Goal: Contribute content

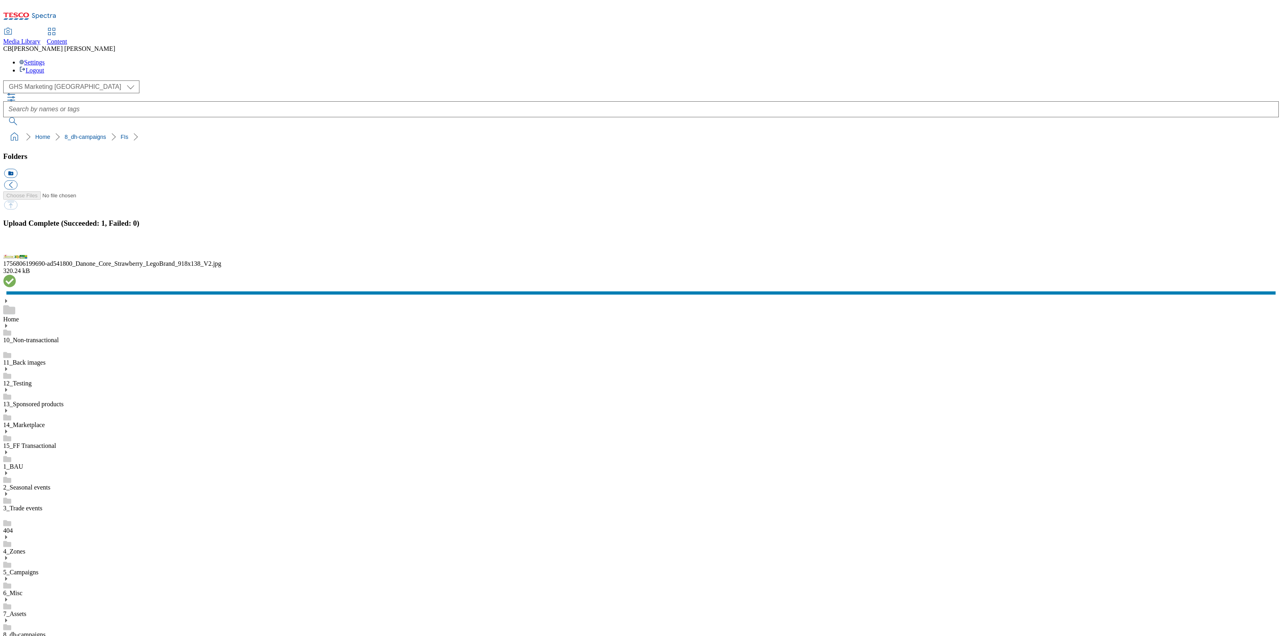
scroll to position [1, 0]
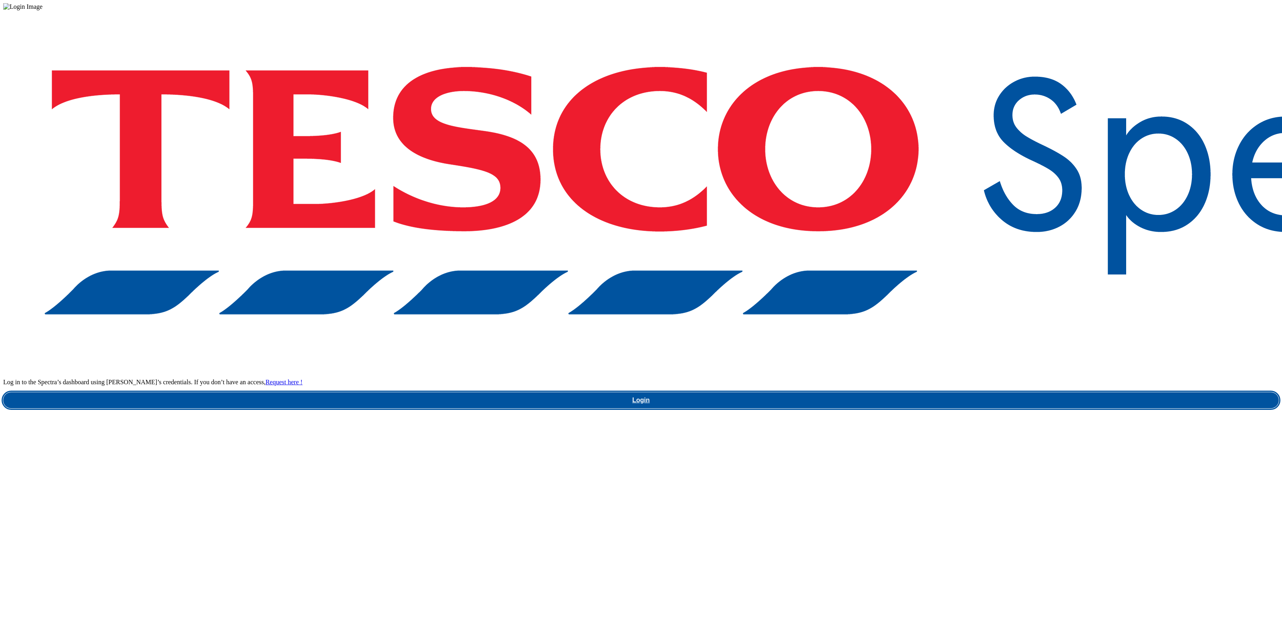
click at [958, 393] on link "Login" at bounding box center [640, 401] width 1275 height 16
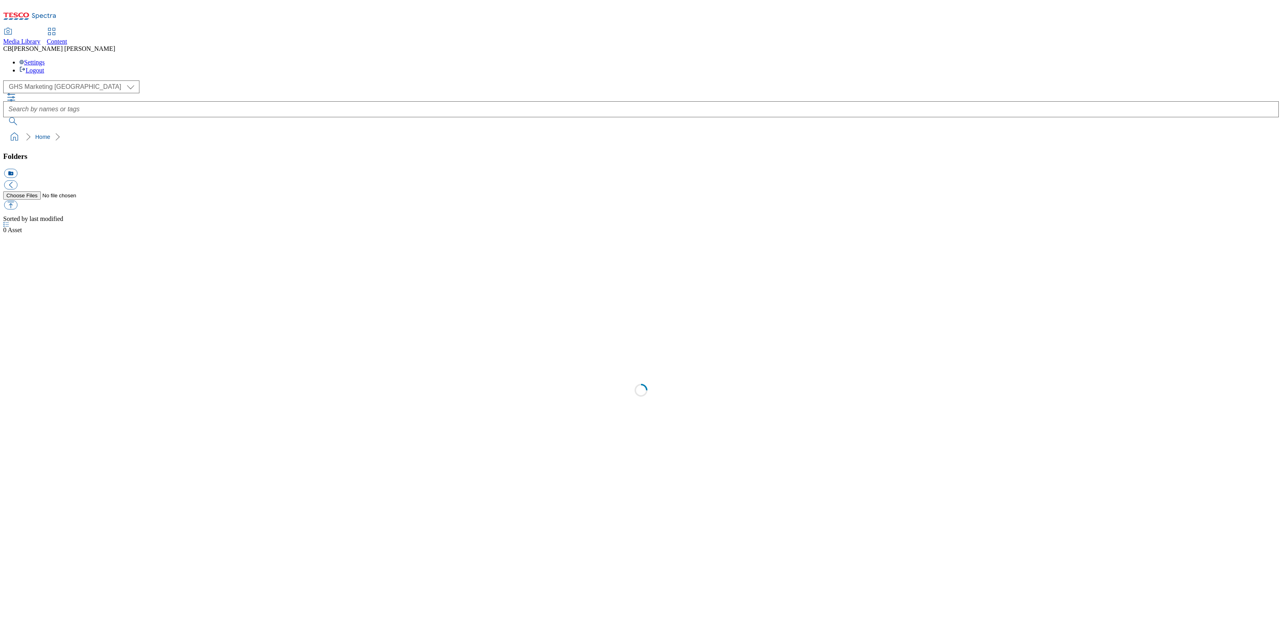
select select "flare-ghs-mktg"
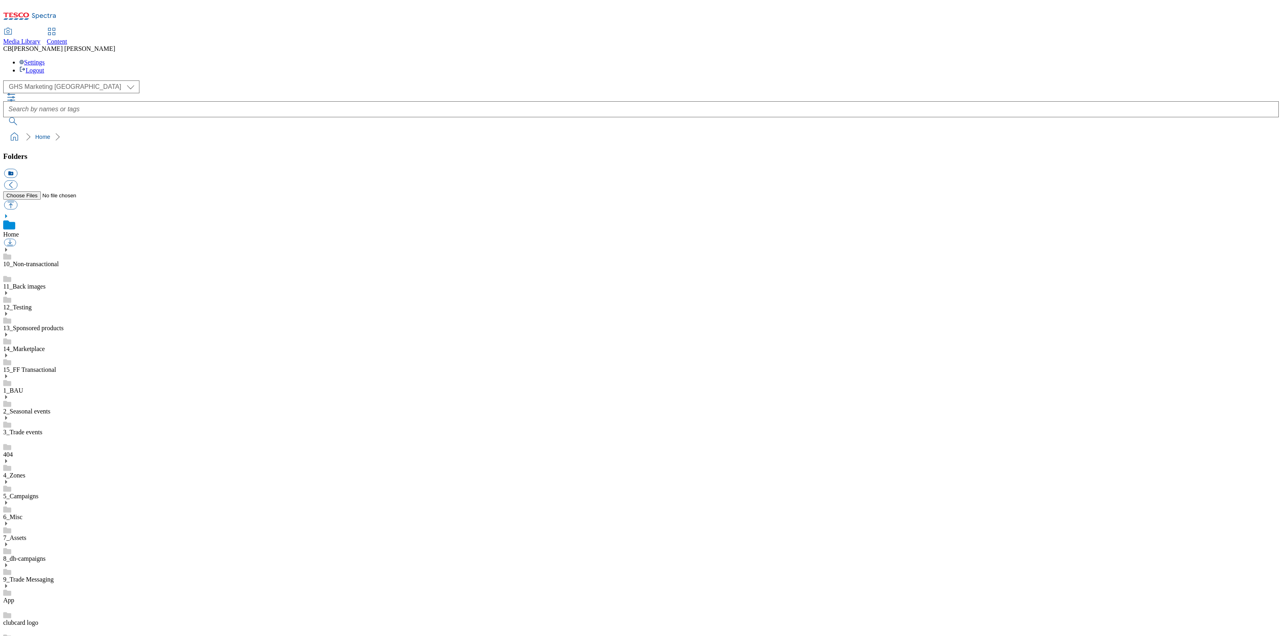
click at [7, 543] on use at bounding box center [6, 545] width 2 height 4
click at [43, 621] on link "BuylistHeaders" at bounding box center [23, 624] width 40 height 7
click at [17, 201] on button "button" at bounding box center [10, 205] width 13 height 9
type input "C:\fakepath\1755605256164-ad541654_Onkel_and_Deli_kitchen_Legobrand_H_1184X333_…"
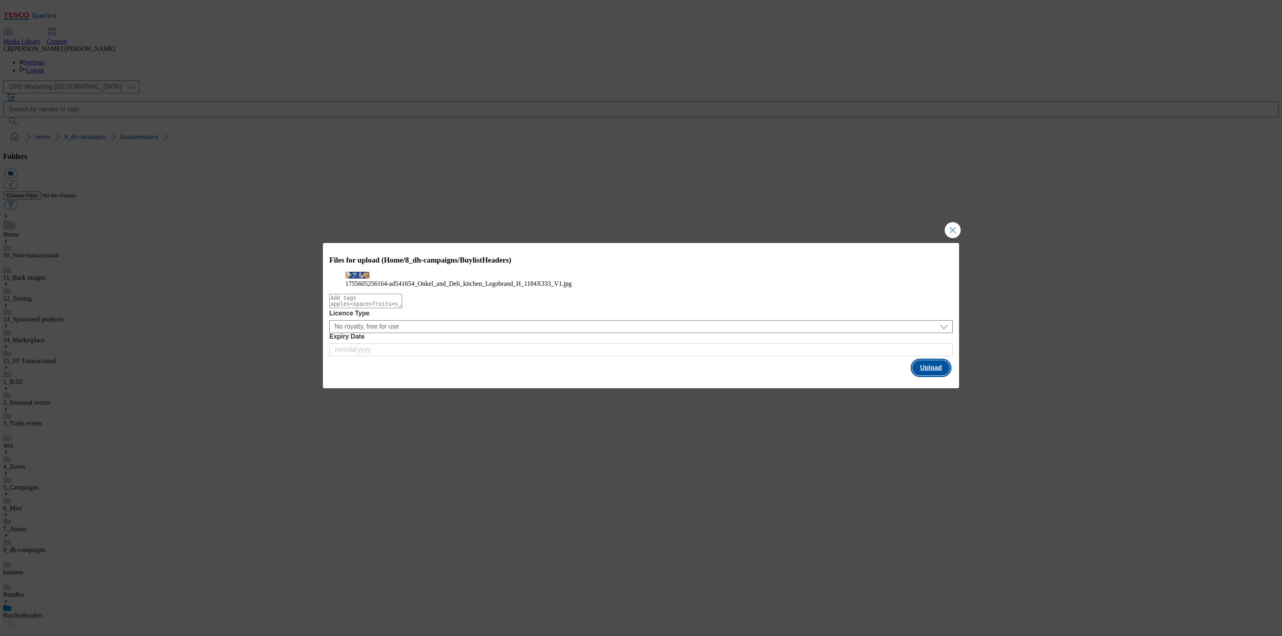
click at [933, 376] on button "Upload" at bounding box center [931, 367] width 38 height 15
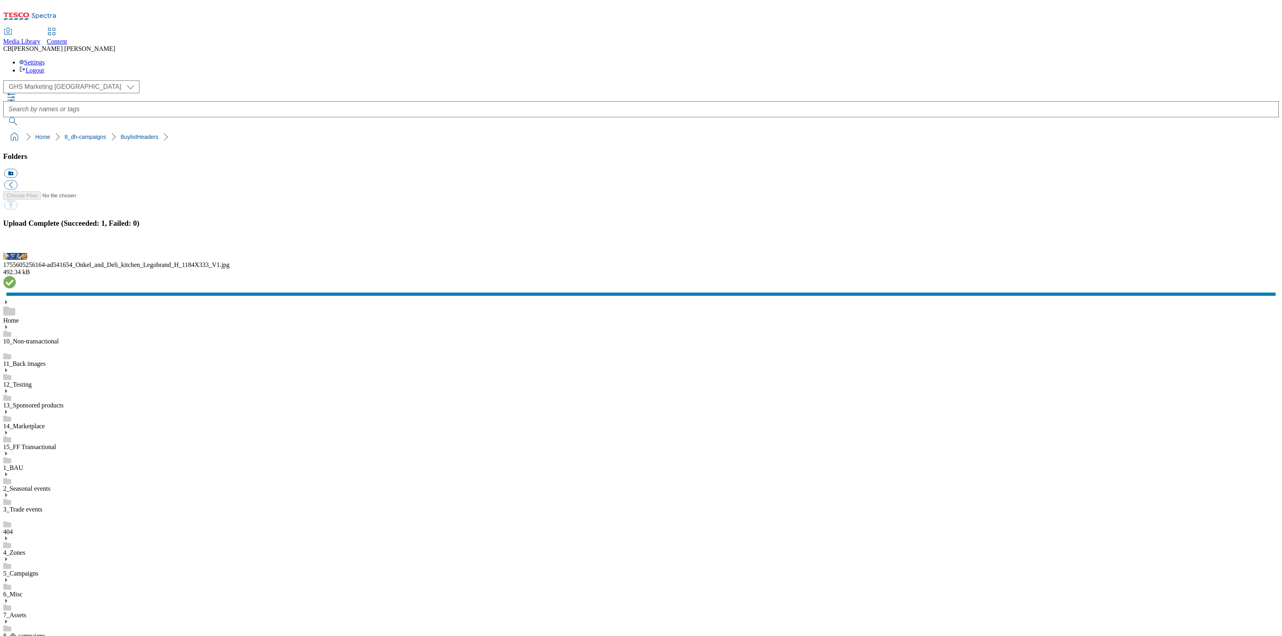
click at [16, 252] on button "button" at bounding box center [10, 249] width 12 height 8
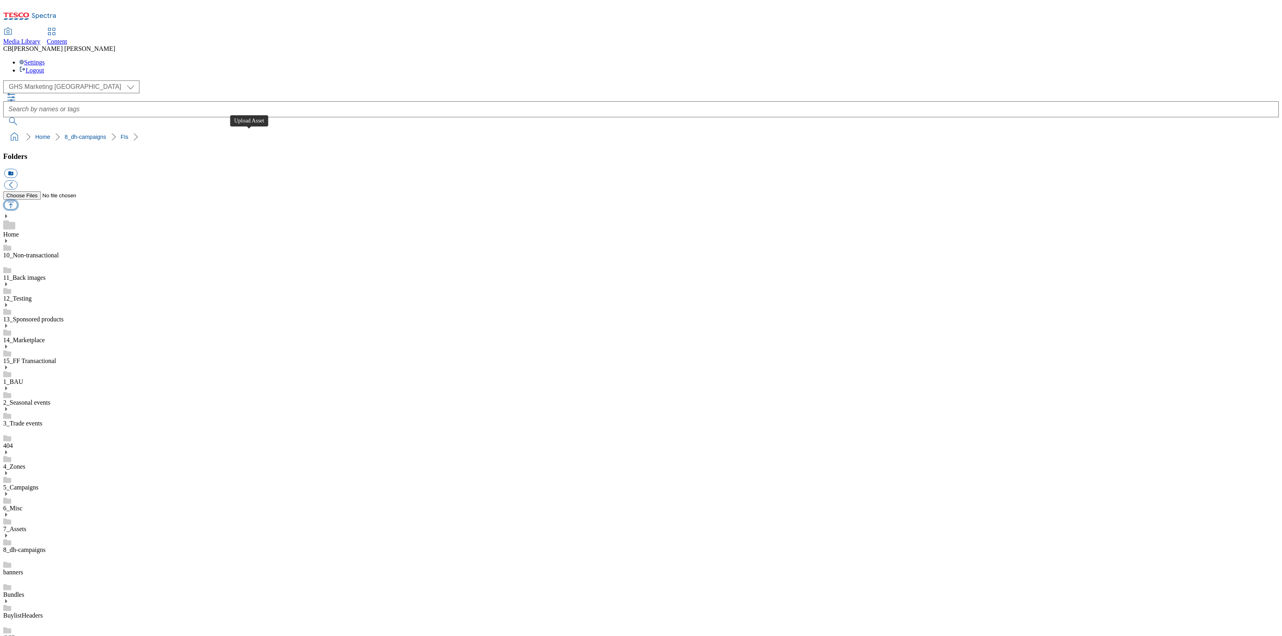
click at [17, 201] on button "button" at bounding box center [10, 205] width 13 height 9
type input "C:\fakepath\1756722758081-ad541654_Onkel_and_Deli_kitchen_Legobrand_2560X320_V2…"
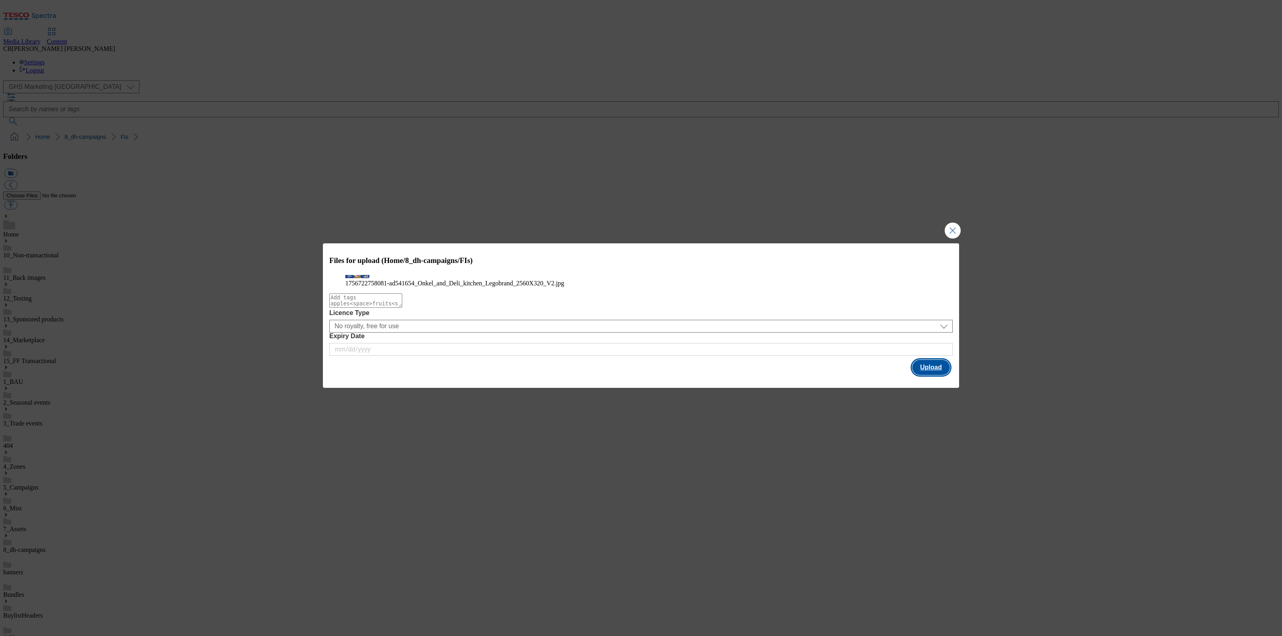
click at [939, 375] on button "Upload" at bounding box center [931, 367] width 38 height 15
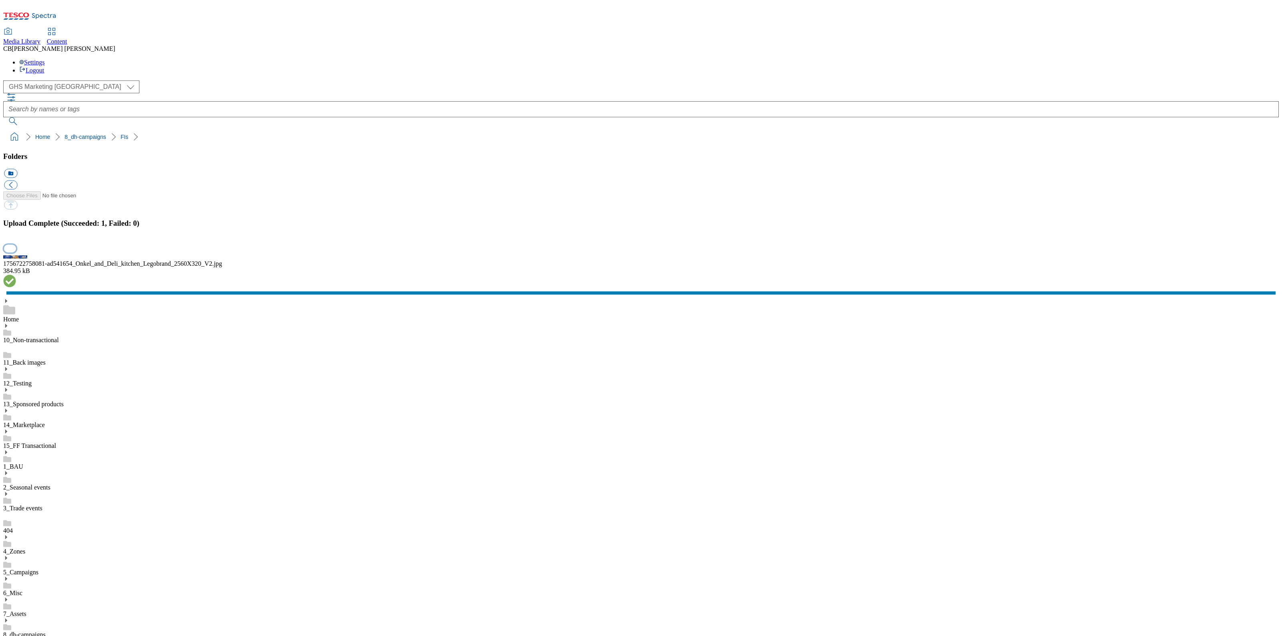
click at [16, 252] on button "button" at bounding box center [10, 249] width 12 height 8
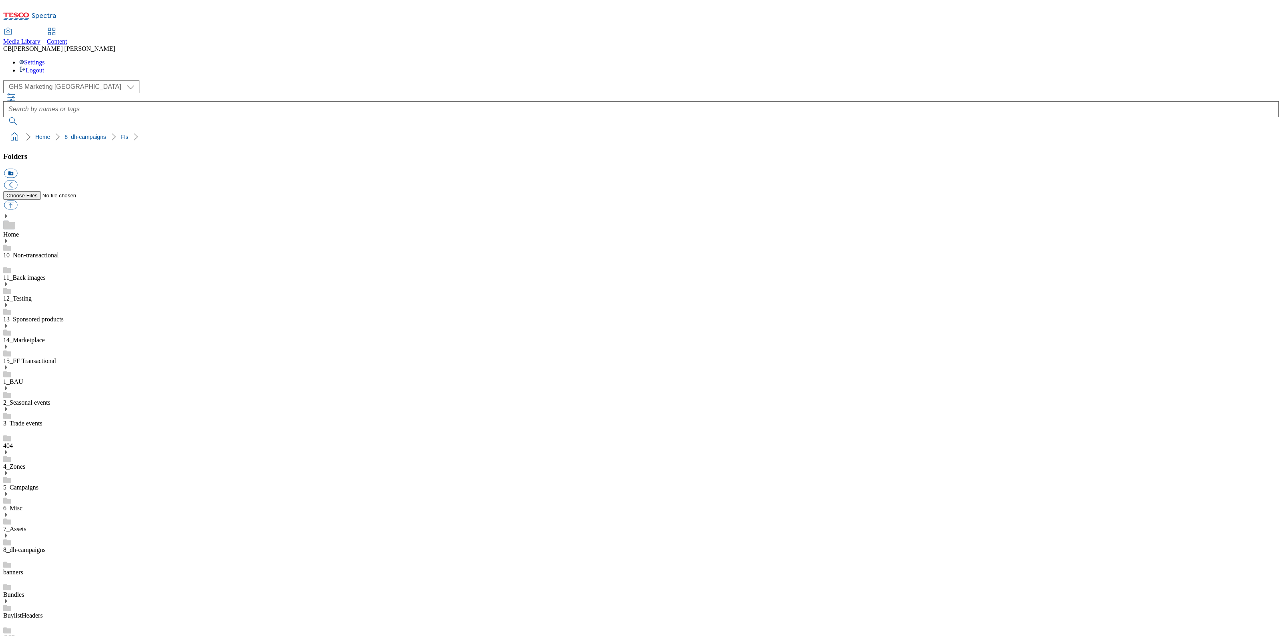
click at [17, 201] on button "button" at bounding box center [10, 205] width 13 height 9
type input "C:\fakepath\1756722633449-ad541655_Deli_Kitchen_And_Onken_Legobrand_2560x320_V2…"
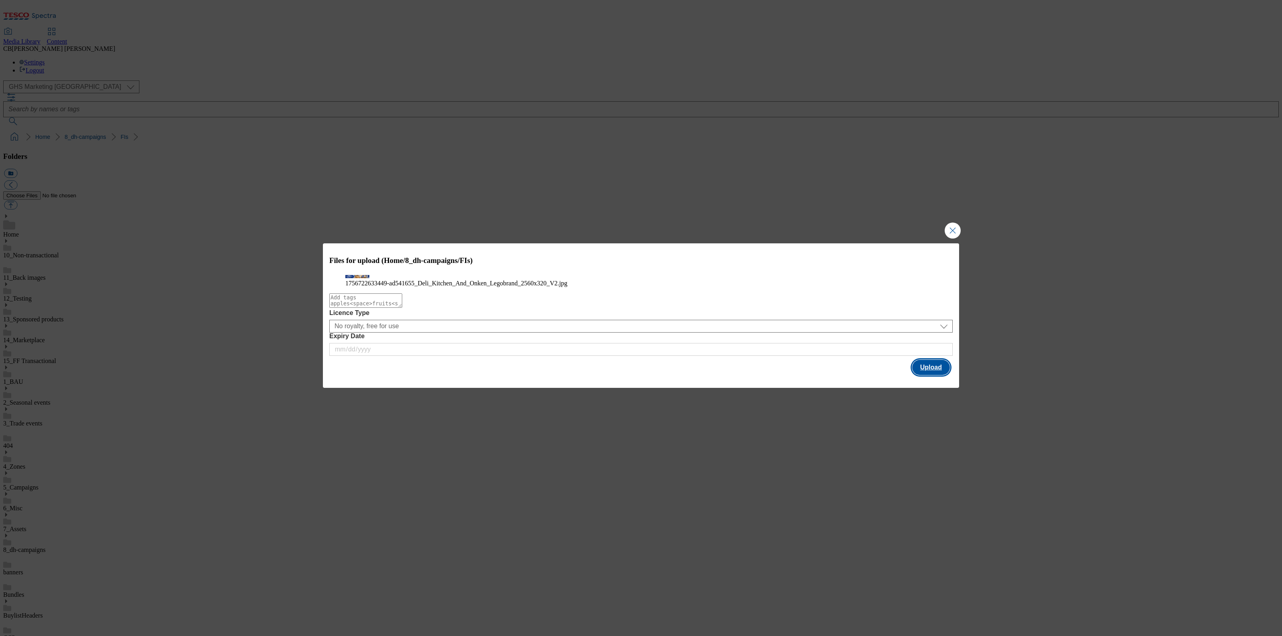
click at [941, 375] on button "Upload" at bounding box center [931, 367] width 38 height 15
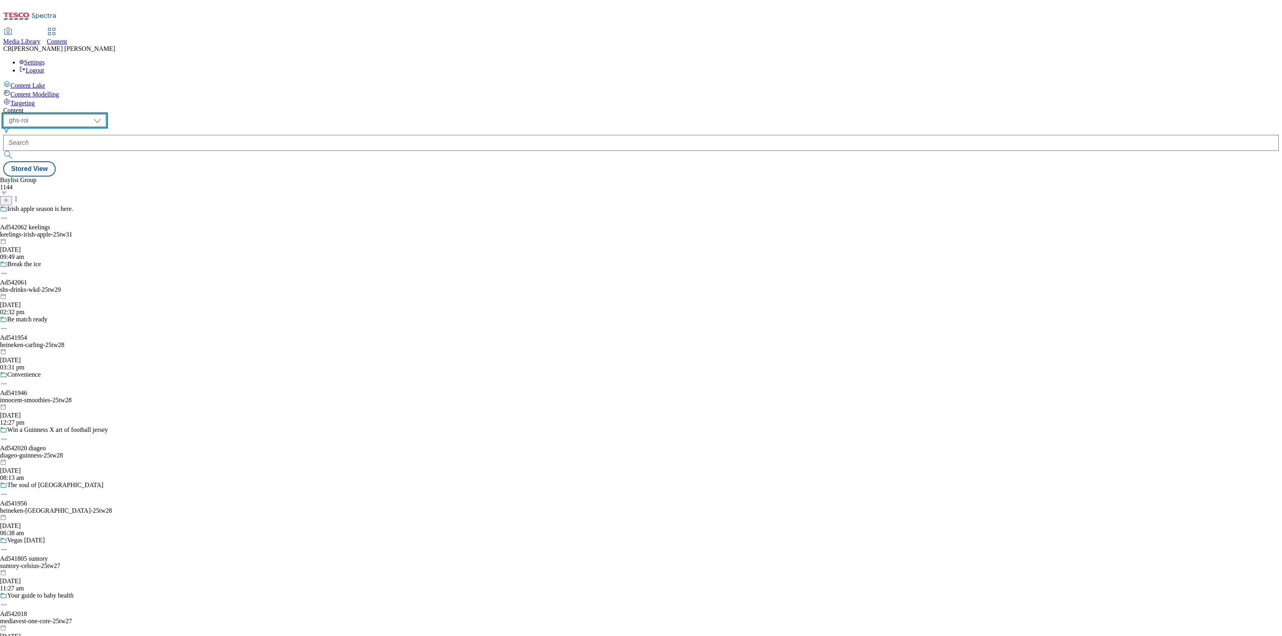
click at [106, 114] on select "ghs-roi ghs-[GEOGRAPHIC_DATA]" at bounding box center [54, 120] width 103 height 13
select select "ghs-[GEOGRAPHIC_DATA]"
click at [104, 114] on select "ghs-roi ghs-[GEOGRAPHIC_DATA]" at bounding box center [54, 120] width 103 height 13
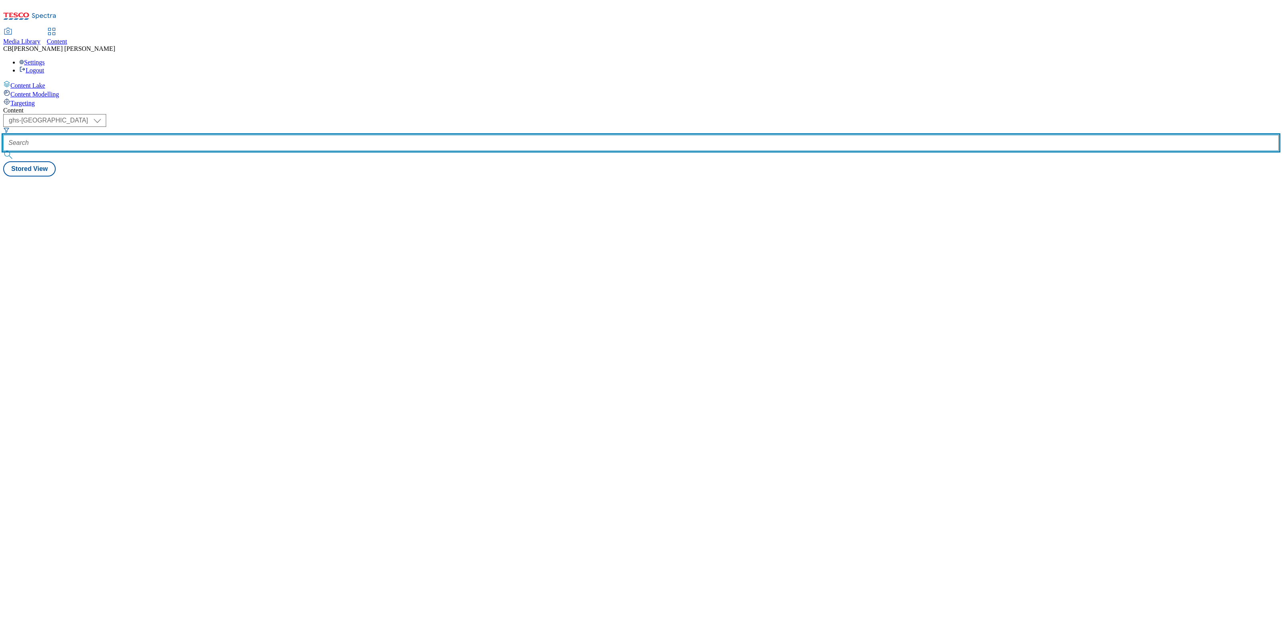
click at [194, 135] on input "text" at bounding box center [640, 143] width 1275 height 16
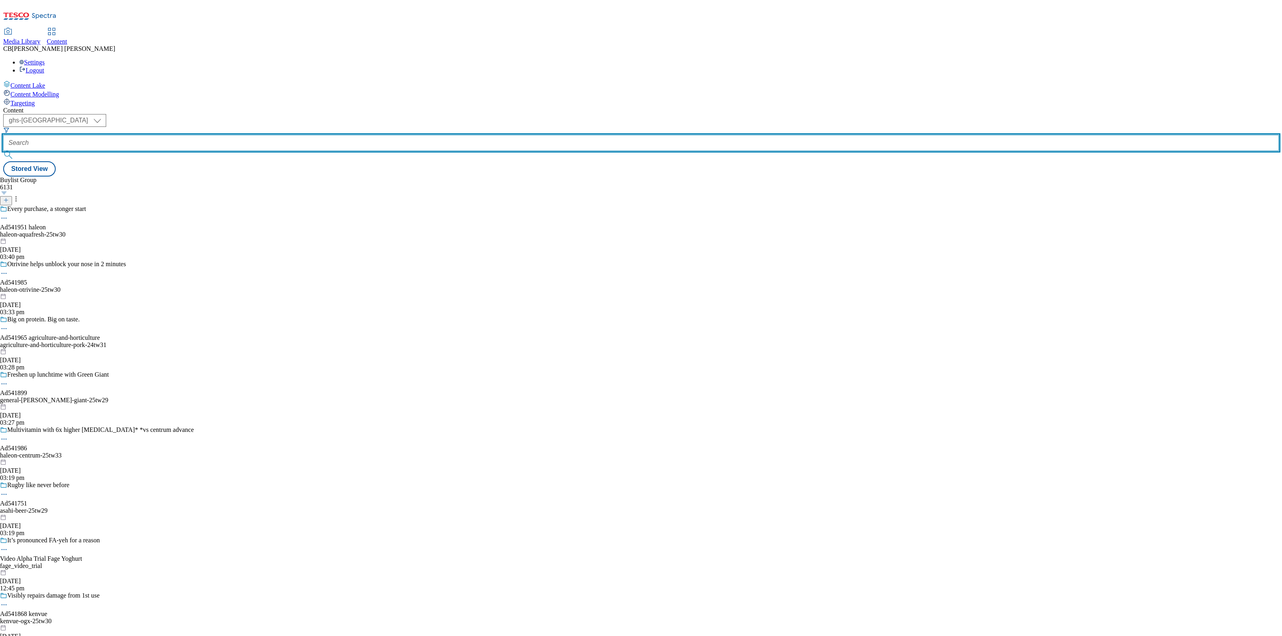
paste input "[PERSON_NAME]-deli-kitchen-25tw28"
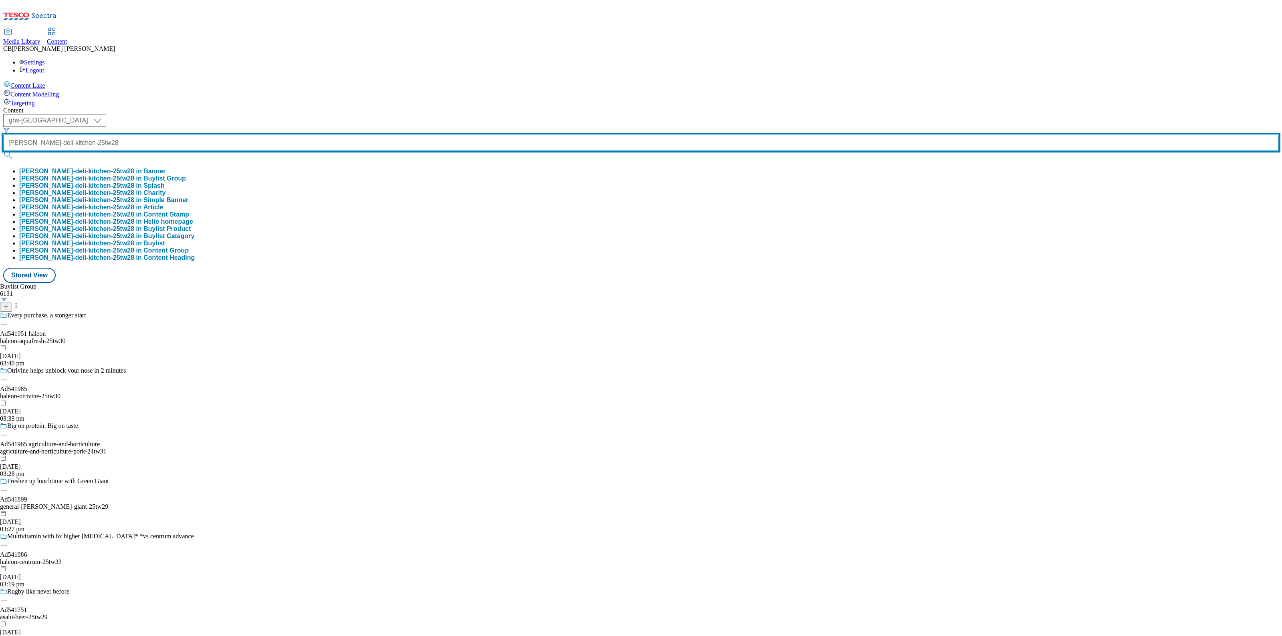
type input "[PERSON_NAME]-deli-kitchen-25tw28"
click at [3, 151] on button "submit" at bounding box center [8, 155] width 11 height 8
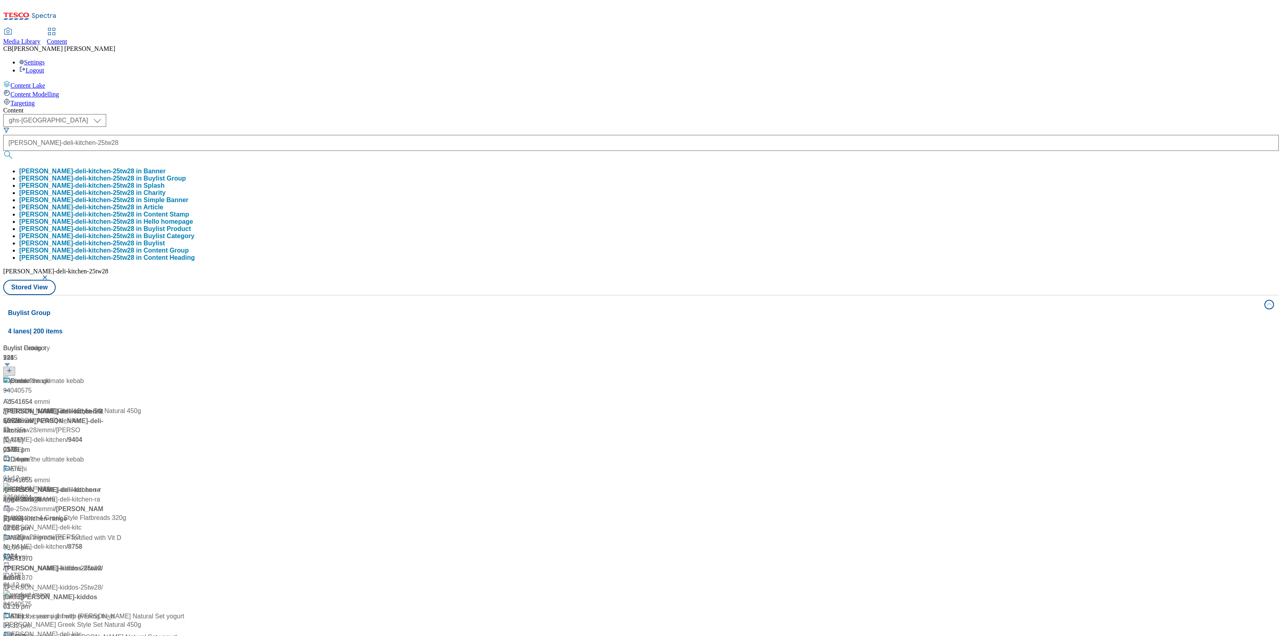
click at [535, 107] on div "Content ( optional ) ghs-roi ghs-[GEOGRAPHIC_DATA] ghs-uk [PERSON_NAME]-deli-ki…" at bounding box center [640, 376] width 1275 height 538
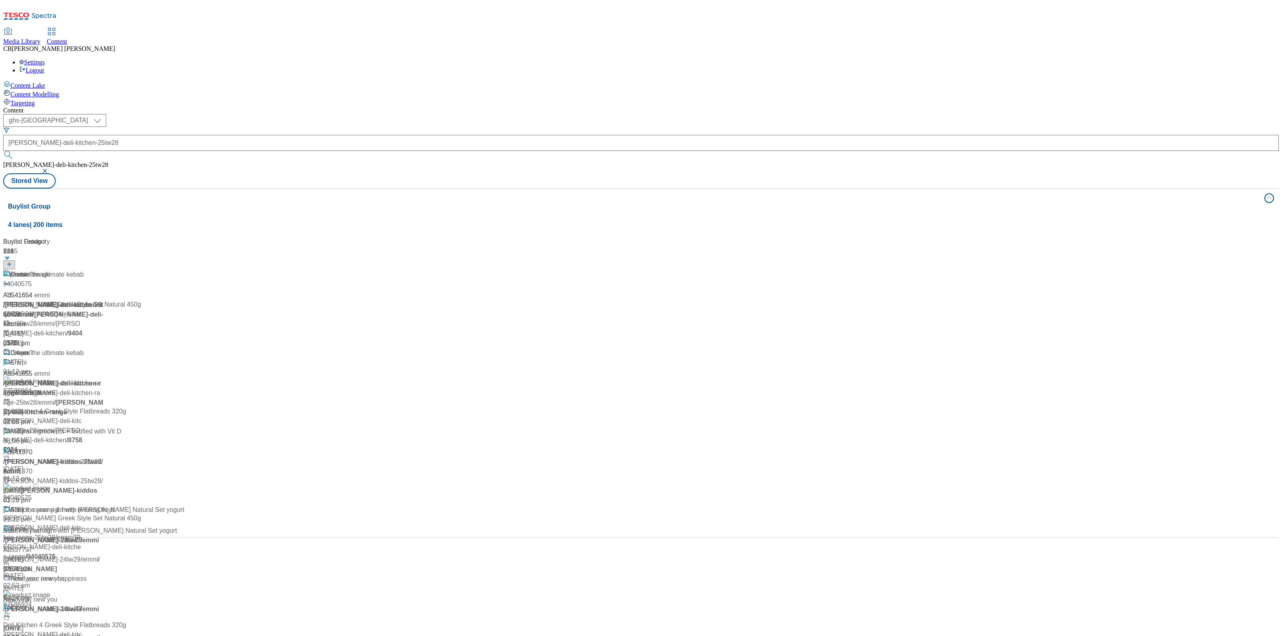
click at [184, 270] on div "Create the ultimate kebab Ad541654 / [PERSON_NAME]-deli-kitchen-25tw28 / emmi […" at bounding box center [93, 309] width 181 height 79
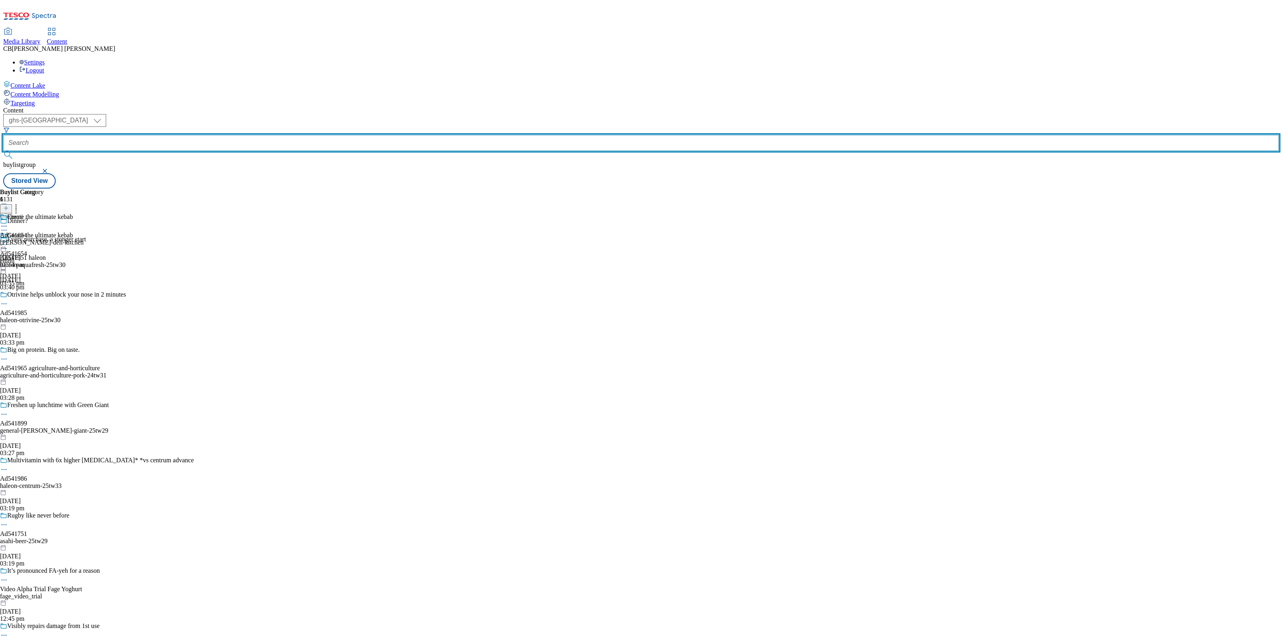
click at [184, 135] on input "text" at bounding box center [640, 143] width 1275 height 16
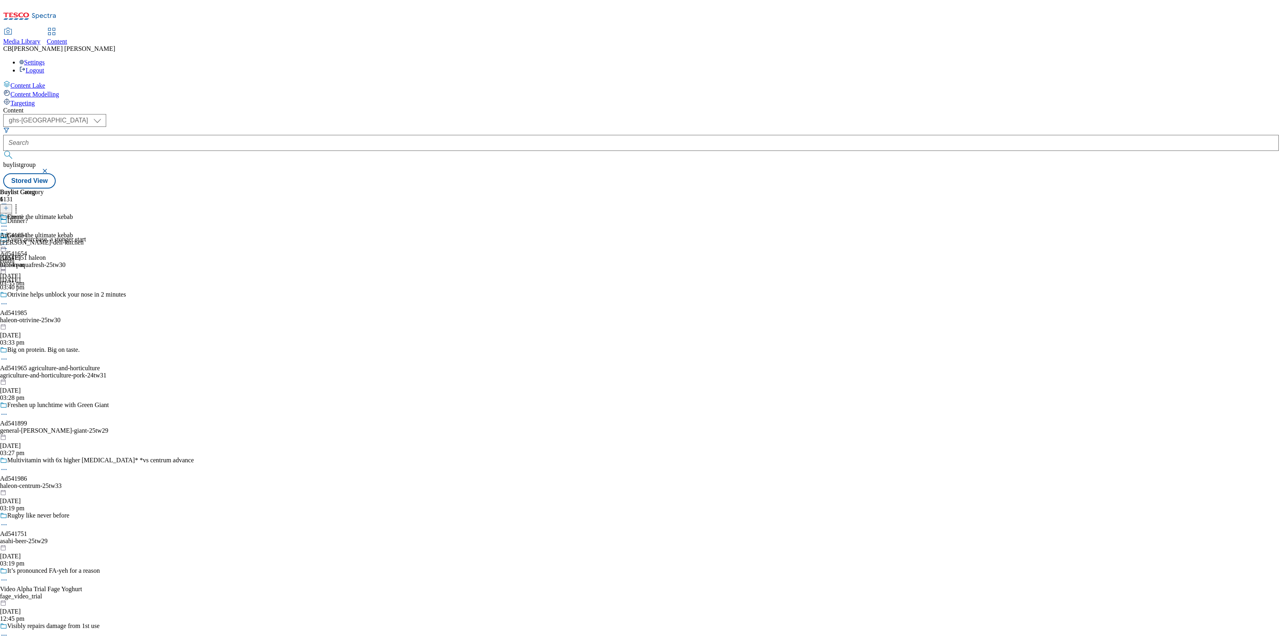
click at [8, 241] on icon at bounding box center [4, 245] width 8 height 8
click at [37, 257] on button "Edit" at bounding box center [26, 261] width 21 height 9
select select "tactical"
select select "supplier funded short term 1-3 weeks"
select select "dunnhumby"
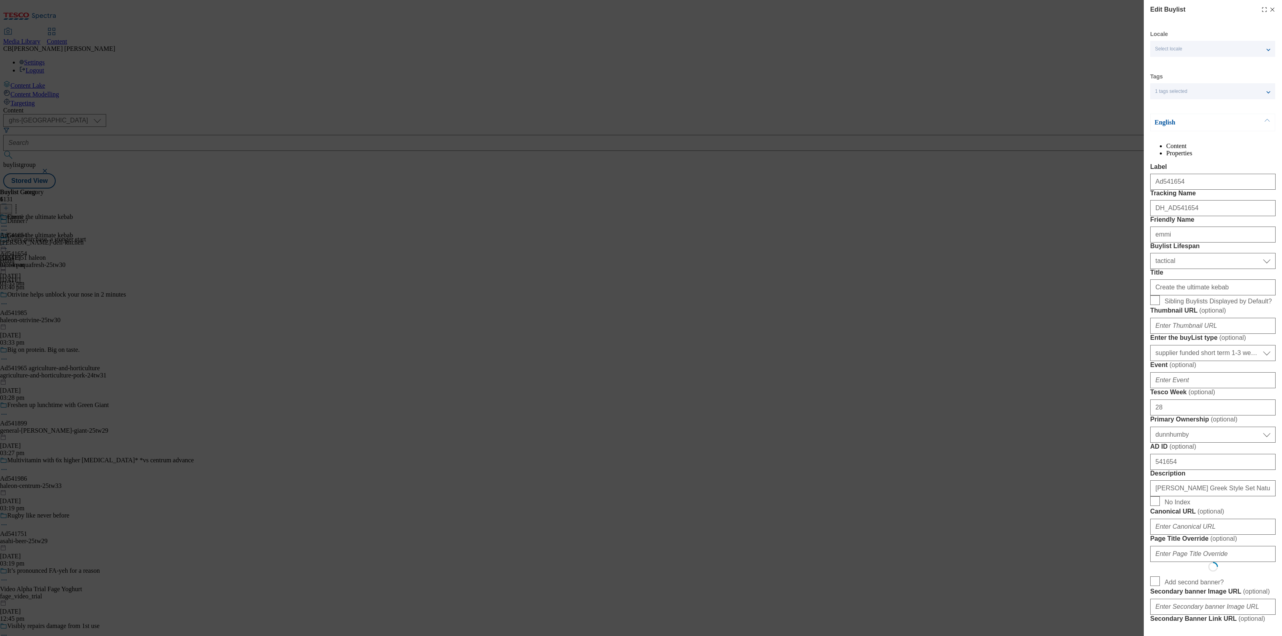
select select "Banner"
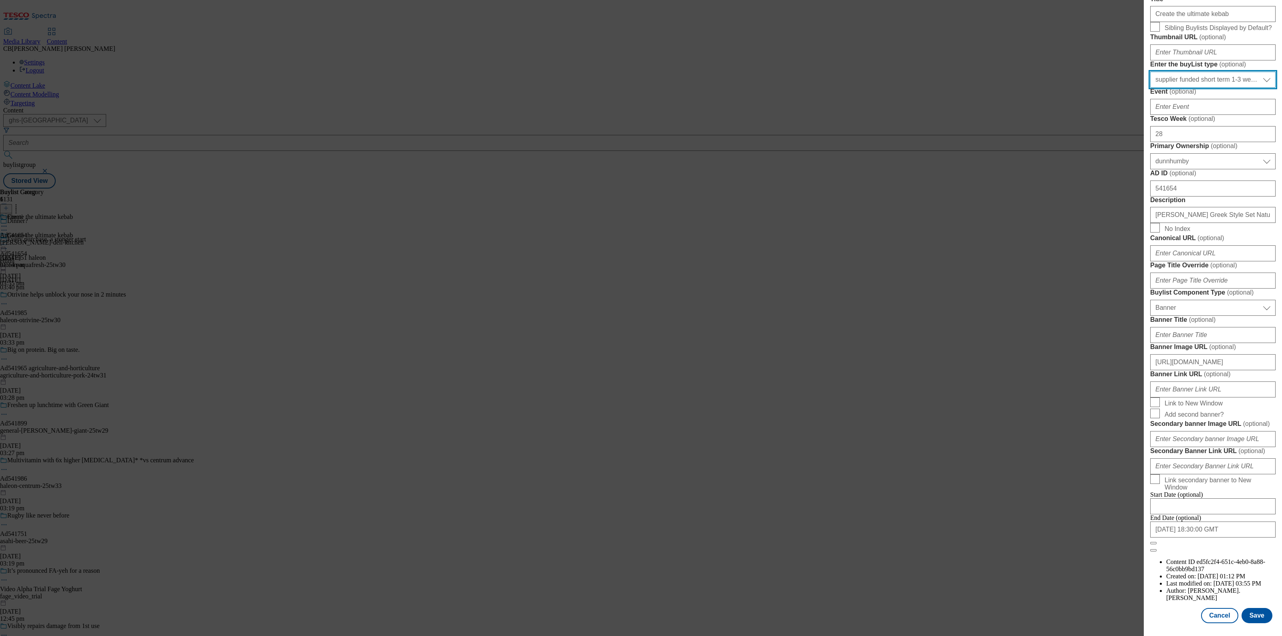
scroll to position [578, 0]
click at [1204, 608] on button "Cancel" at bounding box center [1219, 615] width 37 height 15
select select "tactical"
select select "supplier funded short term 1-3 weeks"
select select "dunnhumby"
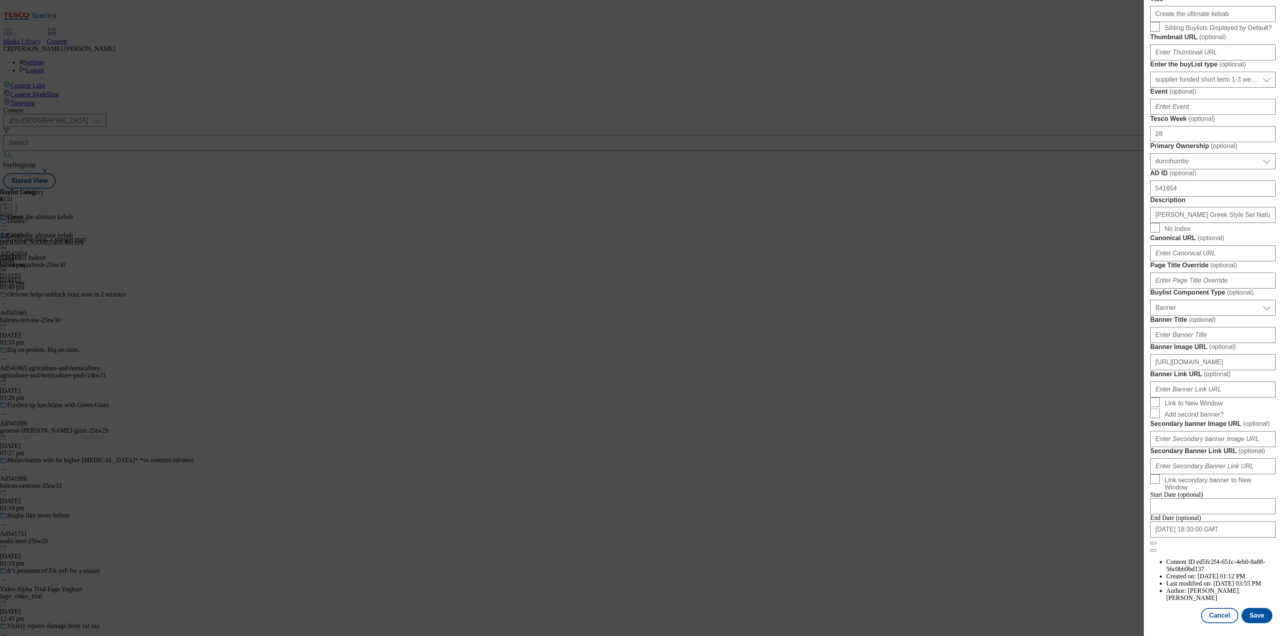
select select "Banner"
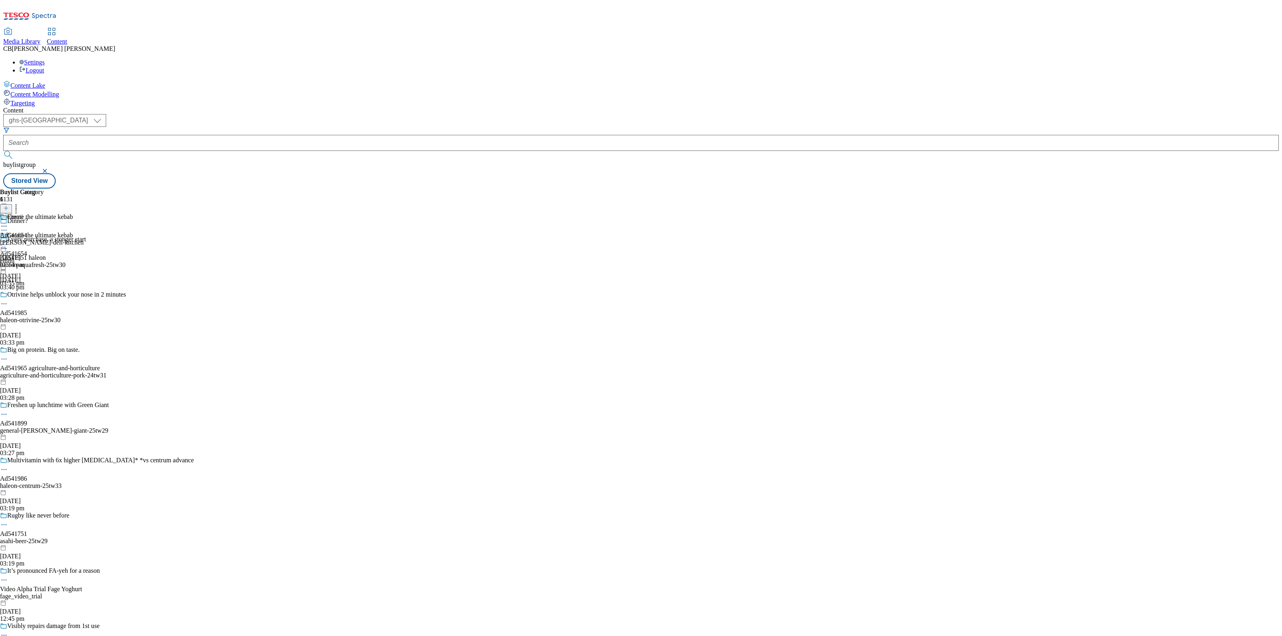
scroll to position [399, 0]
click at [5, 244] on circle at bounding box center [4, 244] width 1 height 1
click at [66, 314] on span "Open Preview Url" at bounding box center [46, 317] width 42 height 6
